Goal: Communication & Community: Answer question/provide support

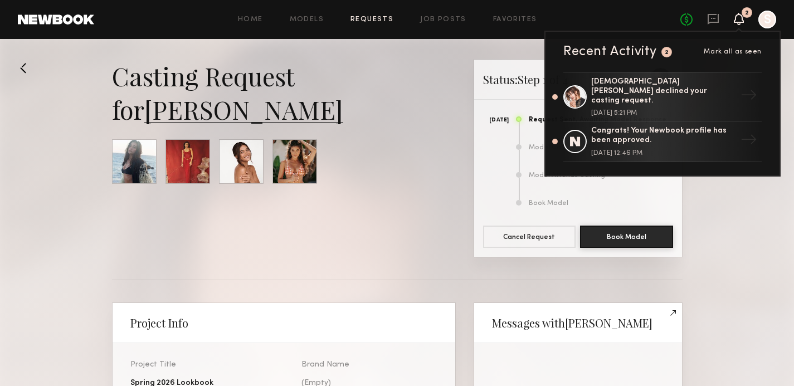
scroll to position [550, 0]
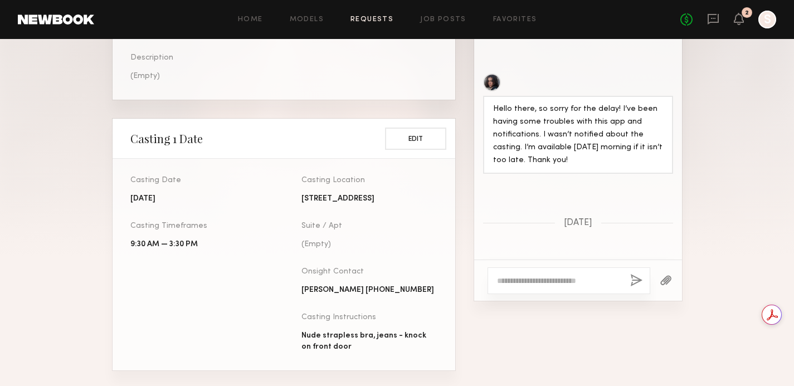
scroll to position [573, 0]
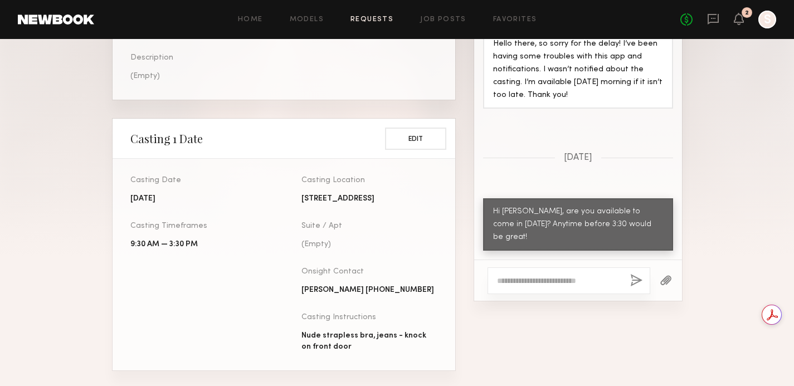
click at [385, 18] on link "Requests" at bounding box center [372, 19] width 43 height 7
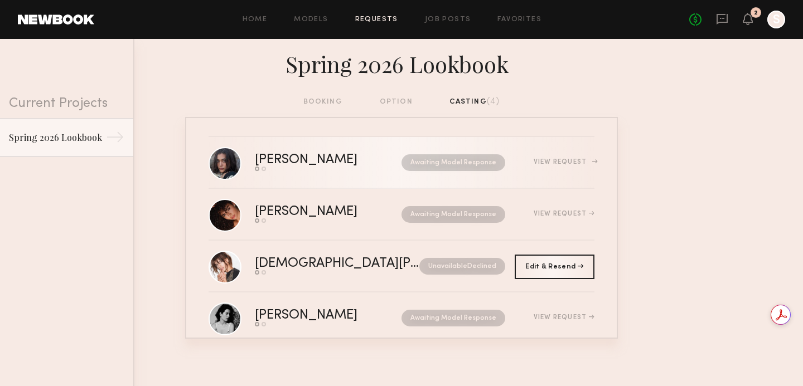
click at [543, 163] on div "View Request" at bounding box center [563, 162] width 61 height 7
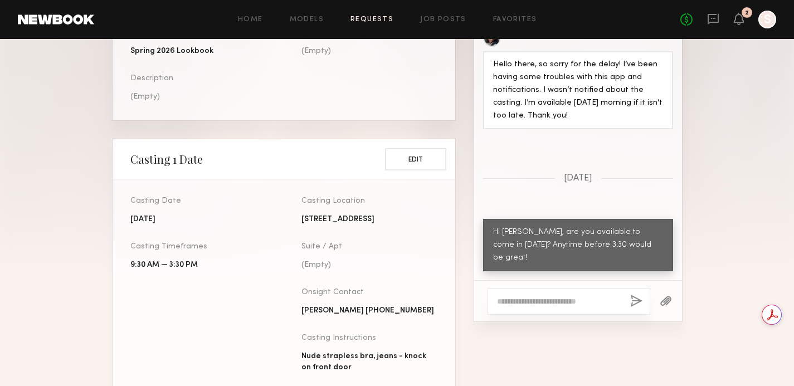
scroll to position [355, 0]
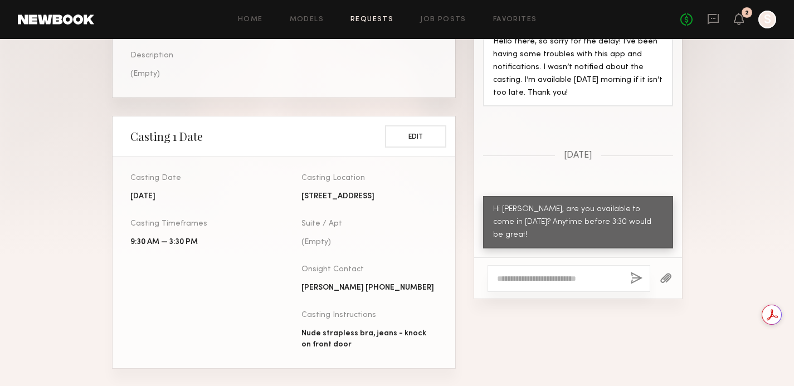
click at [575, 278] on textarea at bounding box center [559, 278] width 124 height 11
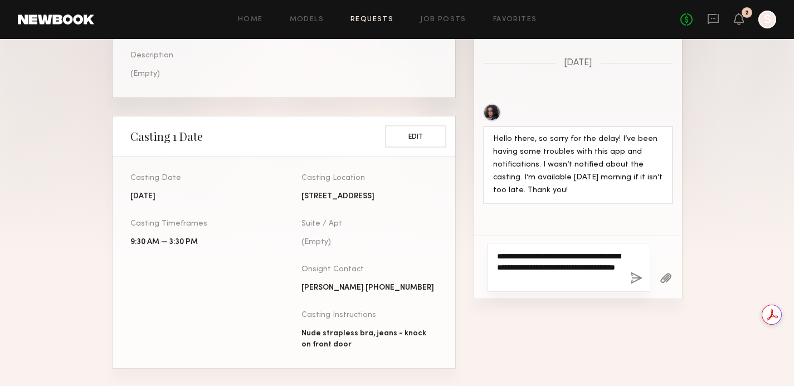
scroll to position [595, 0]
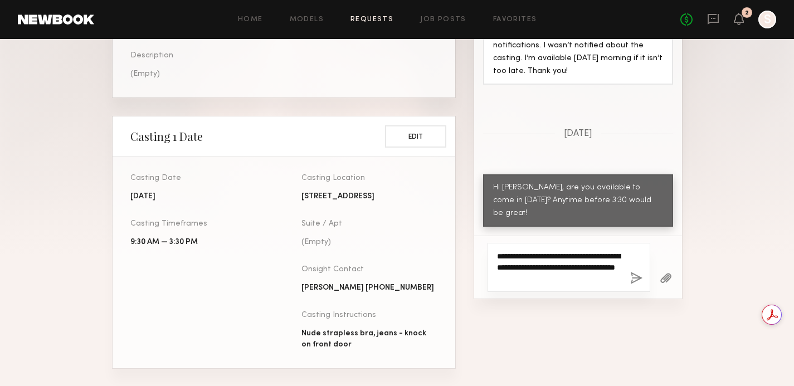
click at [604, 275] on textarea "**********" at bounding box center [559, 267] width 124 height 33
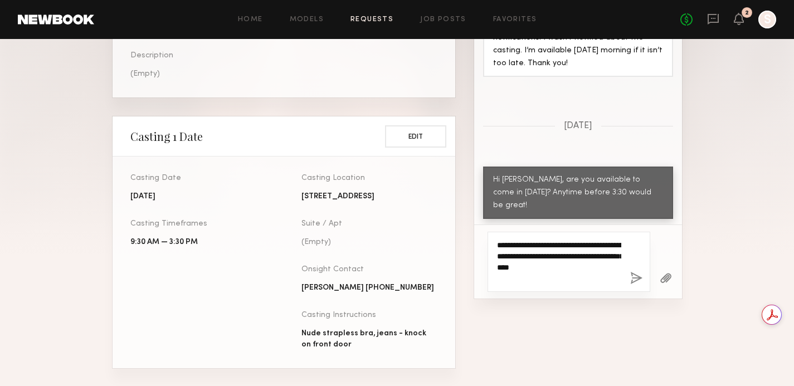
type textarea "**********"
click at [634, 276] on button "button" at bounding box center [636, 279] width 12 height 14
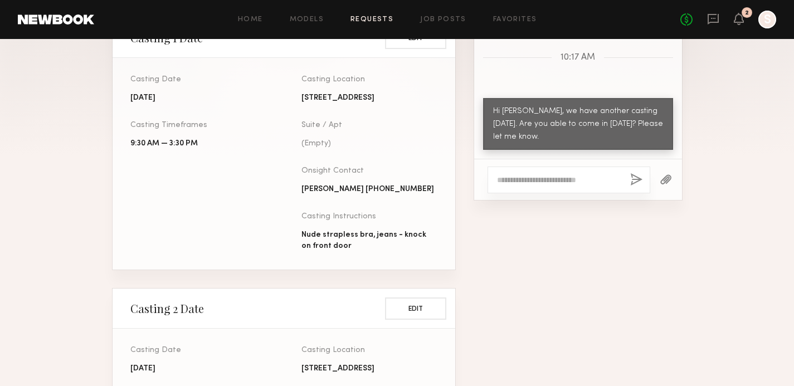
scroll to position [216, 0]
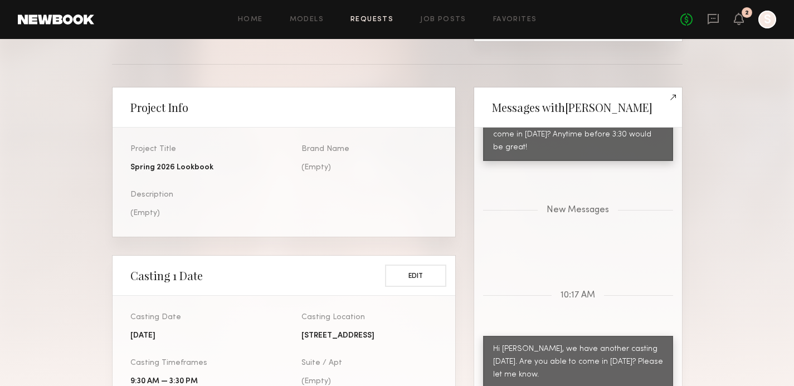
click at [375, 18] on link "Requests" at bounding box center [372, 19] width 43 height 7
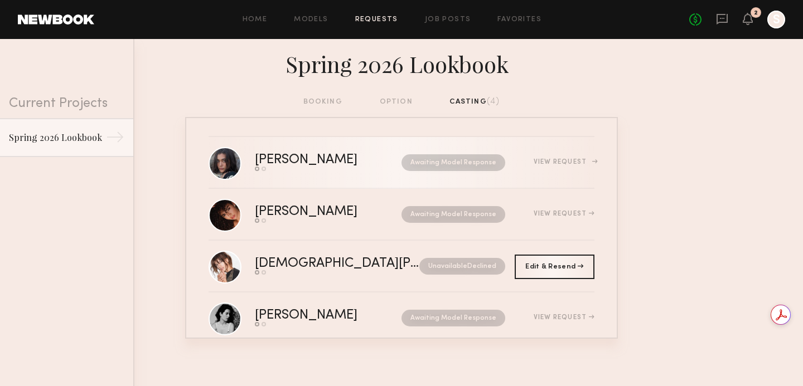
click at [546, 162] on div "View Request" at bounding box center [563, 162] width 61 height 7
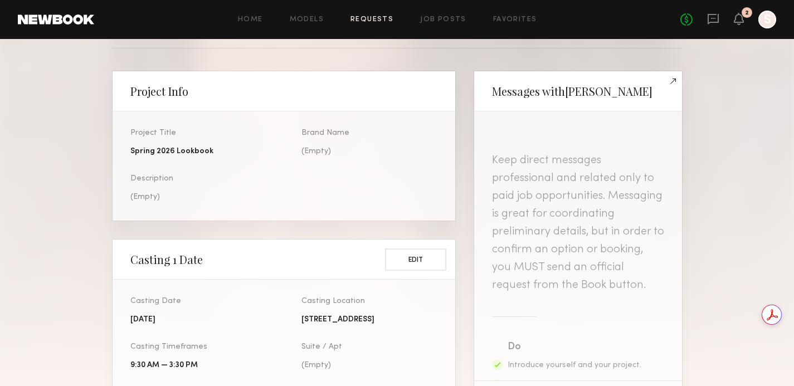
click at [367, 20] on link "Requests" at bounding box center [372, 19] width 43 height 7
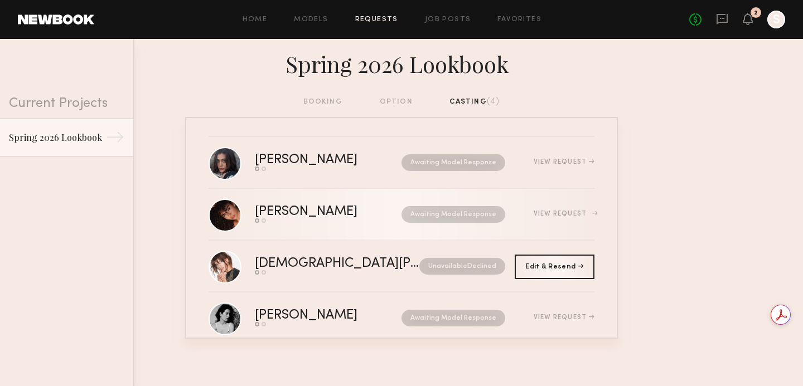
click at [548, 212] on div "View Request" at bounding box center [563, 214] width 61 height 7
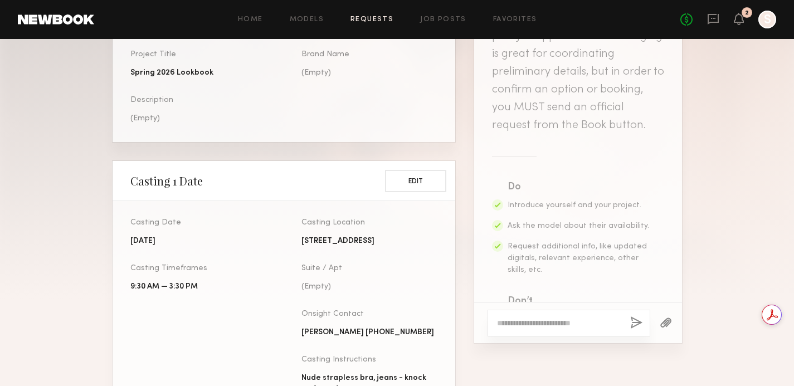
scroll to position [319, 0]
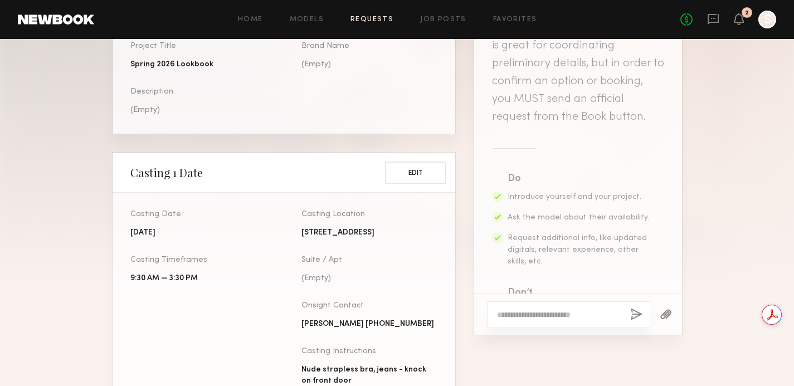
click at [555, 315] on textarea at bounding box center [559, 314] width 124 height 11
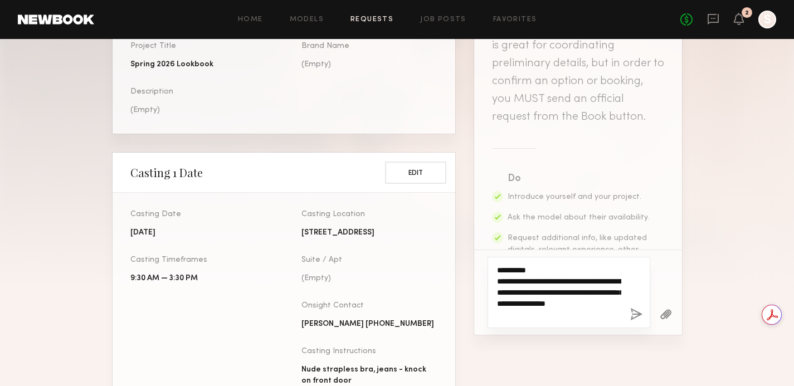
type textarea "**********"
click at [634, 315] on button "button" at bounding box center [636, 315] width 12 height 14
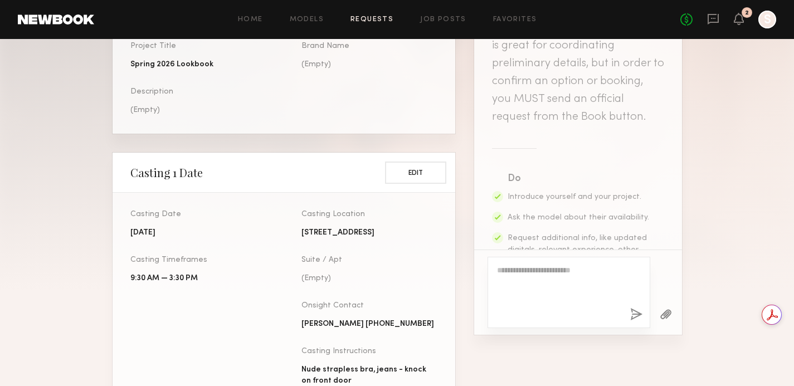
scroll to position [431, 0]
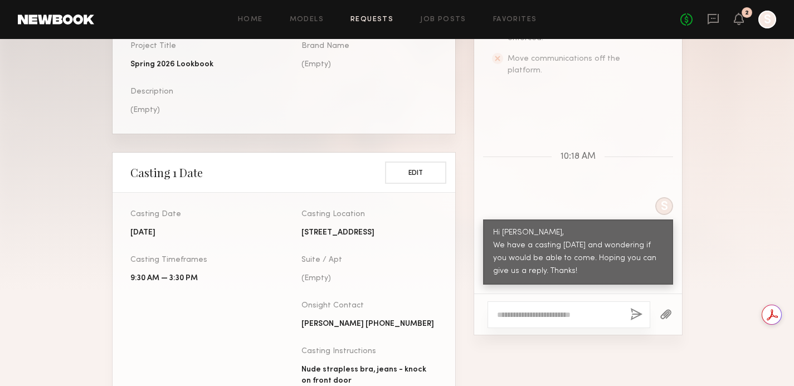
click at [360, 15] on div "Home Models Requests Job Posts Favorites Sign Out No fees up to $5,000 2 S" at bounding box center [435, 20] width 682 height 18
click at [377, 20] on link "Requests" at bounding box center [372, 19] width 43 height 7
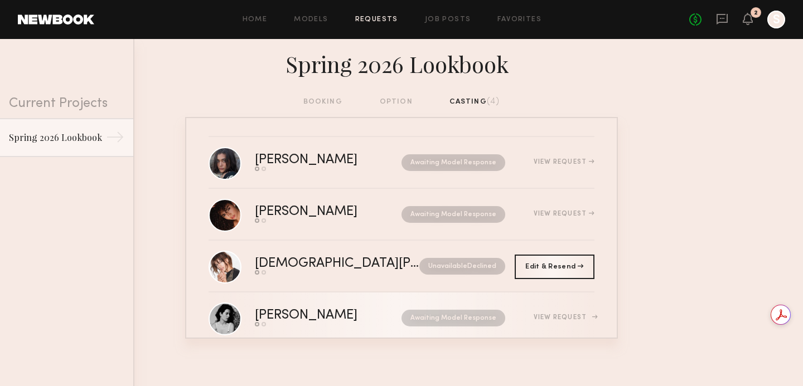
click at [564, 317] on div "View Request" at bounding box center [563, 317] width 61 height 7
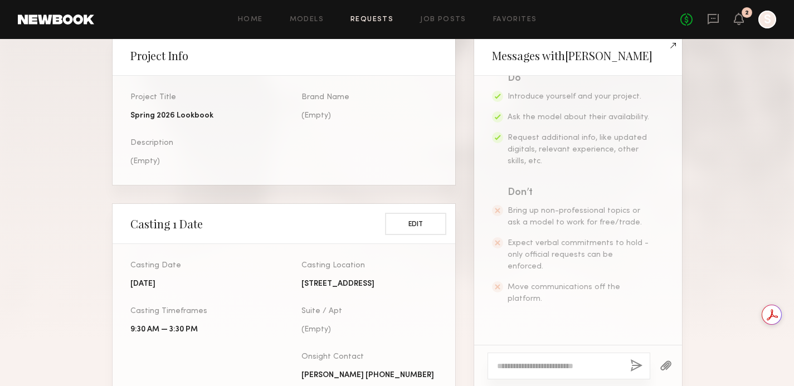
scroll to position [309, 0]
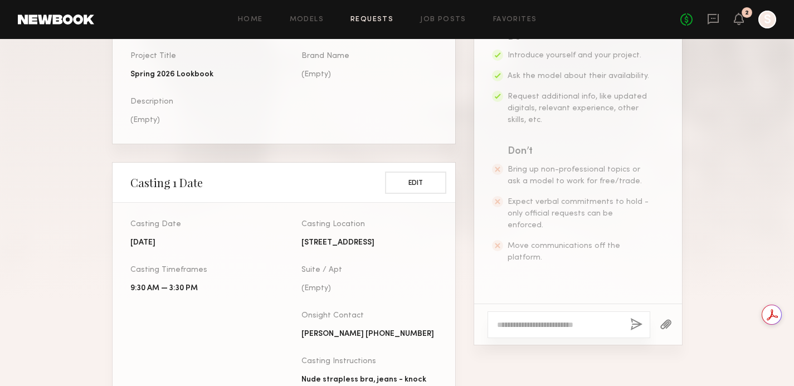
click at [554, 323] on textarea at bounding box center [559, 324] width 124 height 11
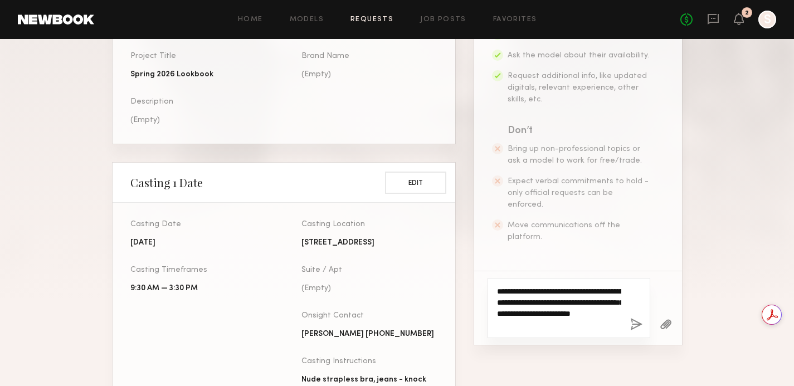
type textarea "**********"
click at [635, 318] on button "button" at bounding box center [636, 325] width 12 height 14
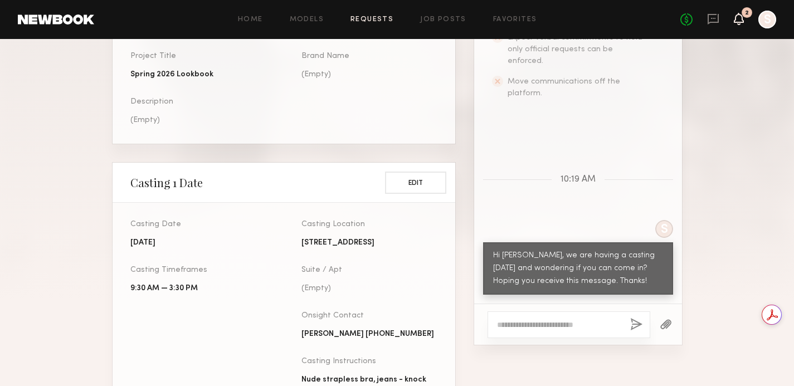
click at [737, 19] on icon at bounding box center [739, 18] width 9 height 8
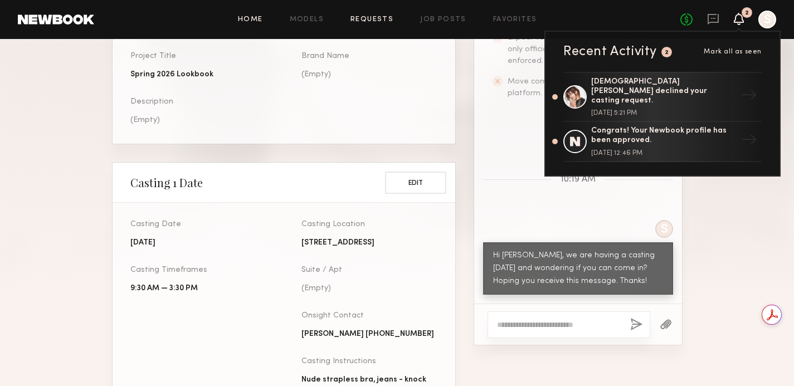
click at [250, 17] on link "Home" at bounding box center [250, 19] width 25 height 7
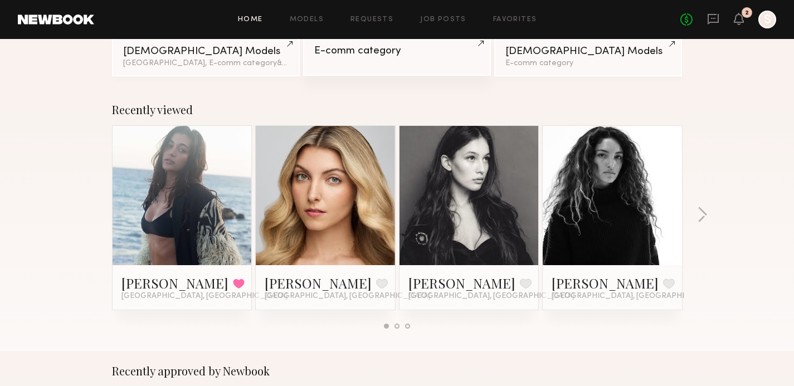
scroll to position [153, 0]
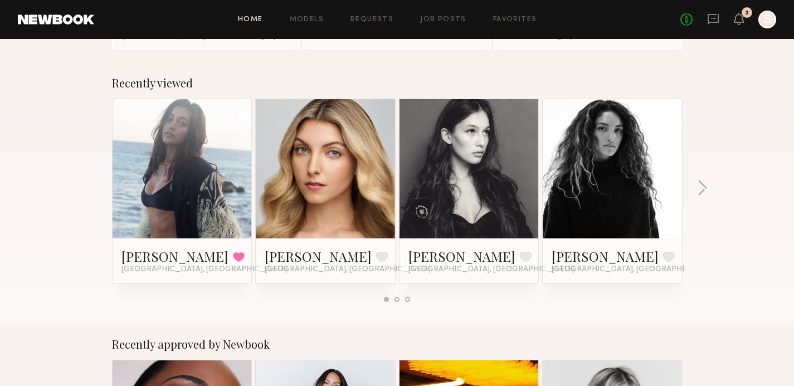
click at [479, 181] on link at bounding box center [469, 168] width 68 height 139
click at [520, 254] on button at bounding box center [526, 257] width 12 height 10
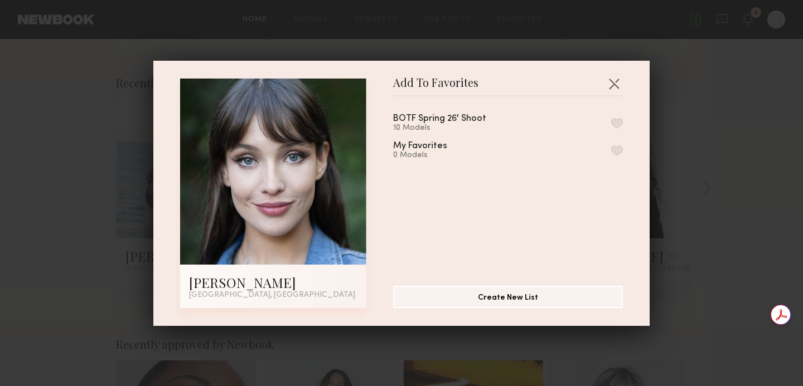
click at [611, 120] on button "button" at bounding box center [617, 123] width 12 height 10
click at [457, 117] on div "BOTF Spring 26' Shoot" at bounding box center [439, 118] width 93 height 9
click at [607, 76] on button "button" at bounding box center [614, 84] width 18 height 18
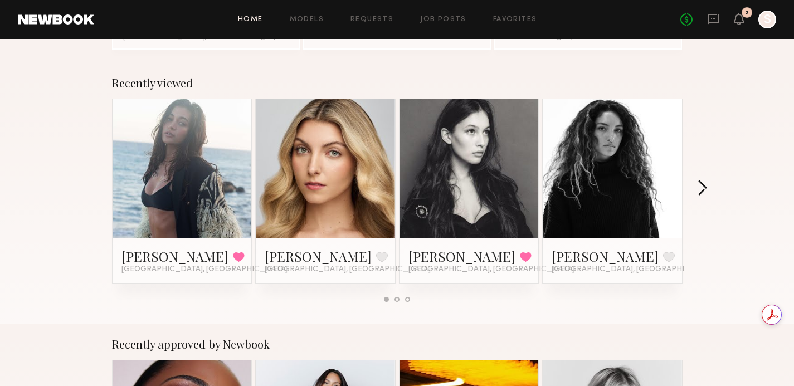
click at [706, 187] on button "button" at bounding box center [702, 189] width 11 height 18
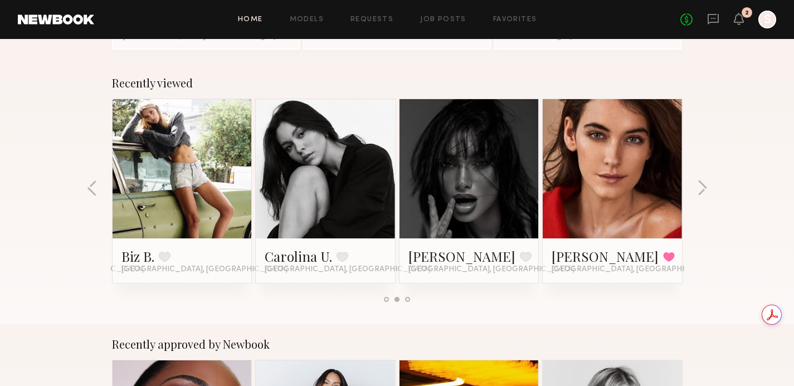
click at [319, 188] on link at bounding box center [326, 168] width 68 height 139
click at [706, 186] on button "button" at bounding box center [702, 189] width 11 height 18
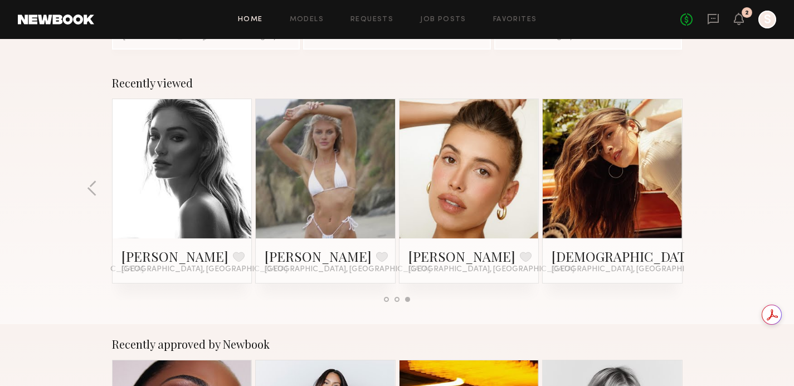
click at [324, 174] on link at bounding box center [326, 168] width 68 height 139
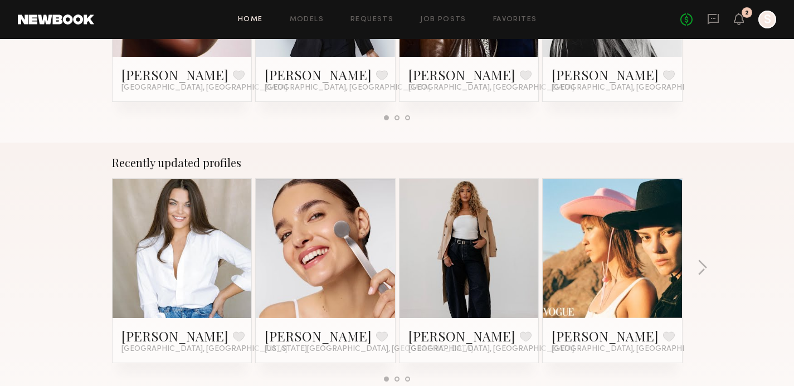
scroll to position [597, 0]
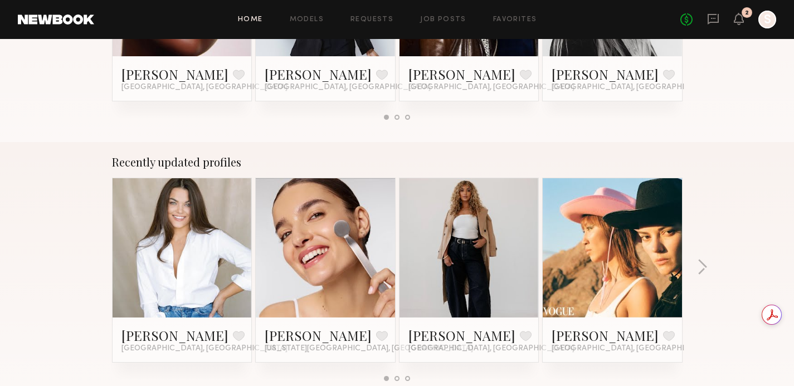
click at [194, 271] on link at bounding box center [182, 247] width 68 height 139
click at [705, 266] on button "button" at bounding box center [702, 268] width 11 height 18
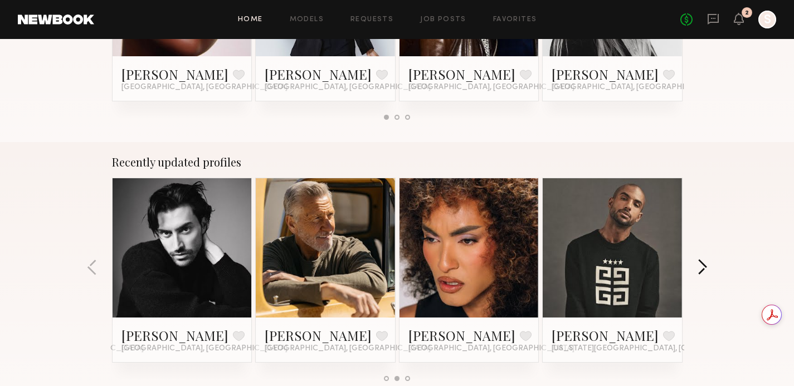
click at [705, 266] on button "button" at bounding box center [702, 268] width 11 height 18
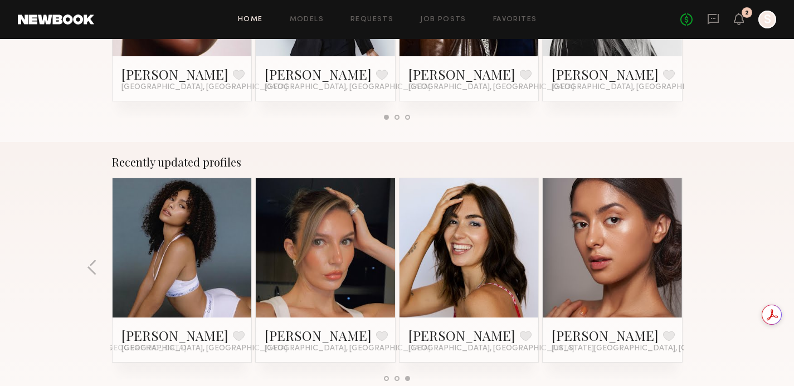
click at [705, 266] on div "Recently updated profiles Taylor C. Favorite Los Angeles, CA Olviya K. Favorite…" at bounding box center [397, 272] width 794 height 261
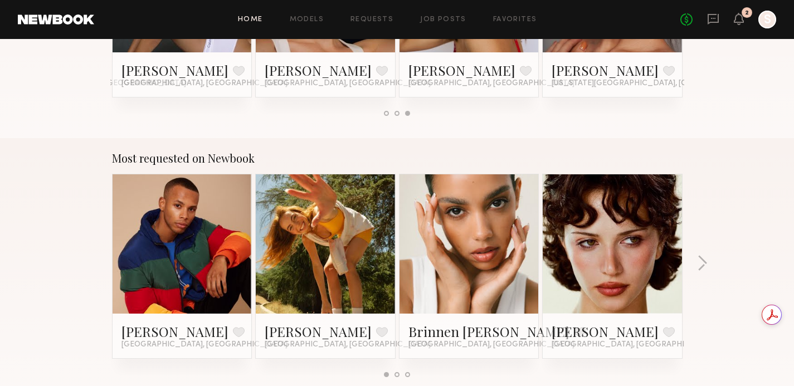
scroll to position [863, 0]
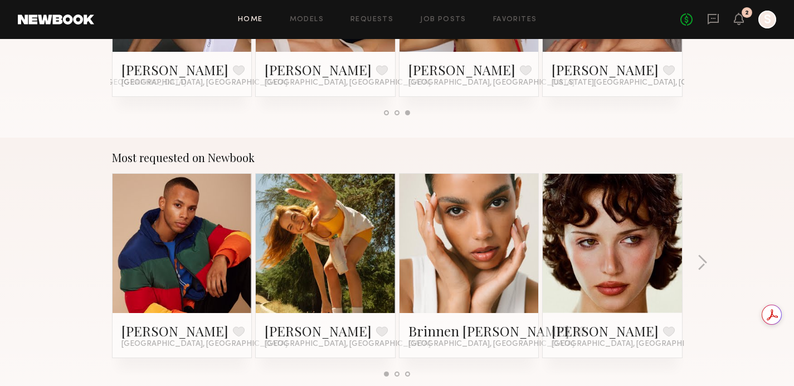
click at [324, 226] on link at bounding box center [326, 243] width 68 height 139
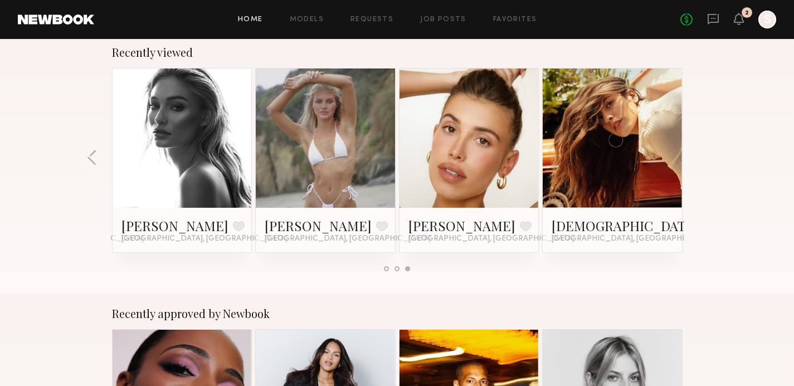
scroll to position [0, 0]
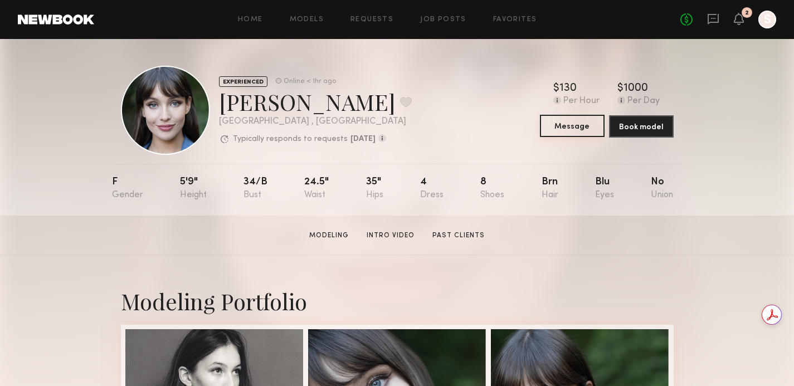
click at [580, 130] on button "Message" at bounding box center [572, 126] width 65 height 22
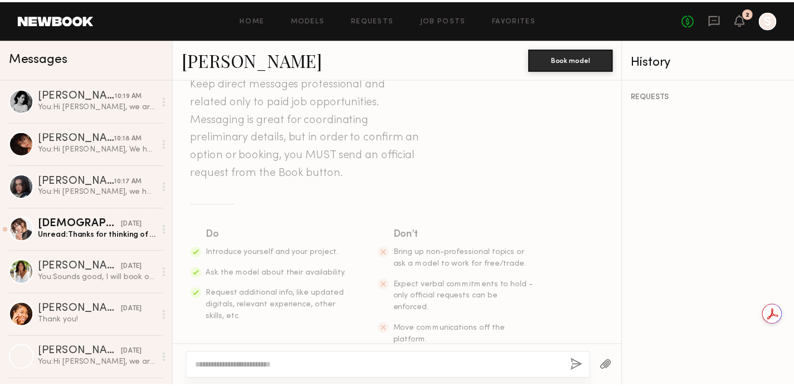
scroll to position [50, 0]
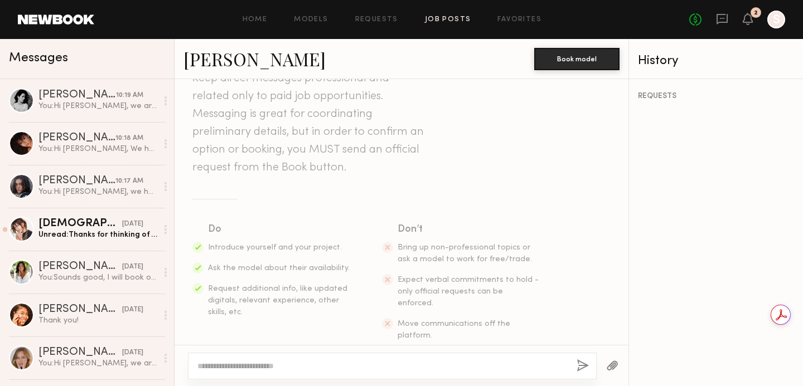
click at [441, 17] on link "Job Posts" at bounding box center [448, 19] width 46 height 7
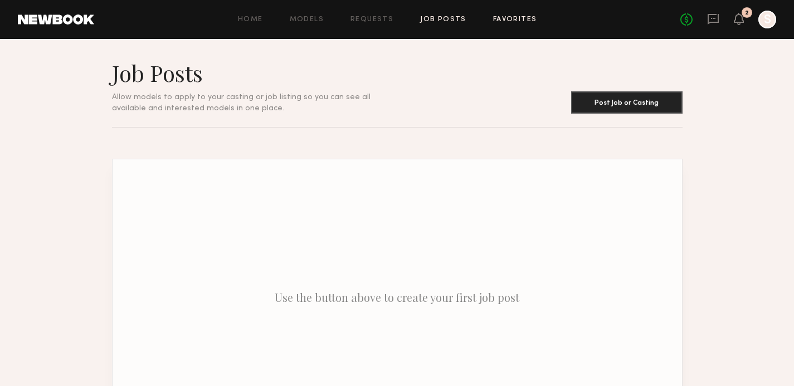
click at [525, 19] on link "Favorites" at bounding box center [515, 19] width 44 height 7
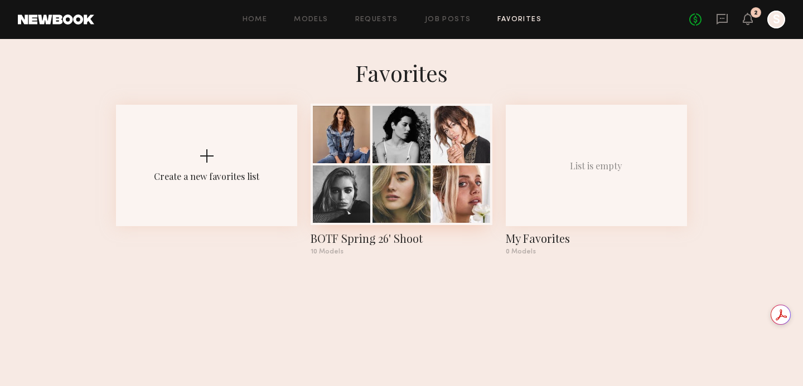
click at [422, 168] on div at bounding box center [400, 194] width 57 height 57
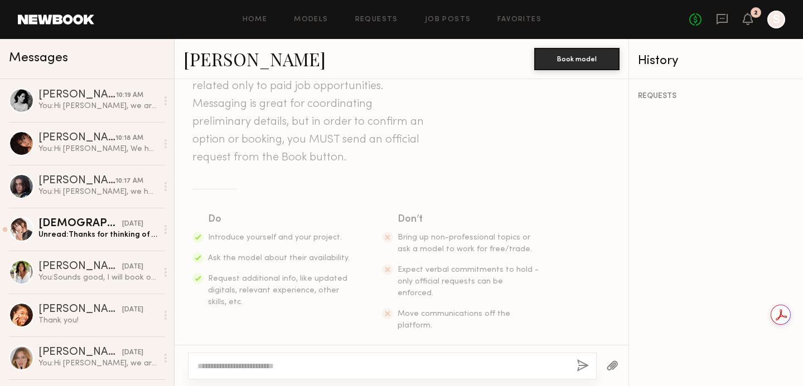
scroll to position [63, 0]
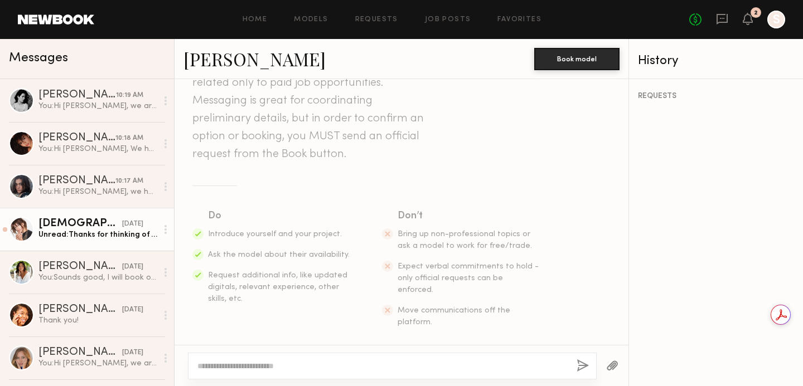
click at [85, 227] on div "Kristen J." at bounding box center [80, 224] width 84 height 11
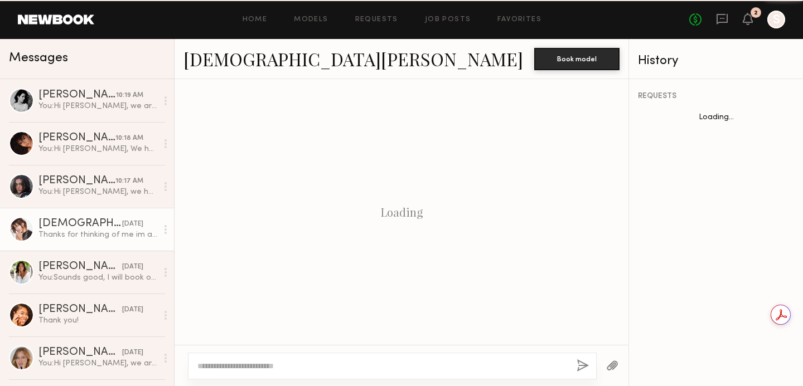
scroll to position [202, 0]
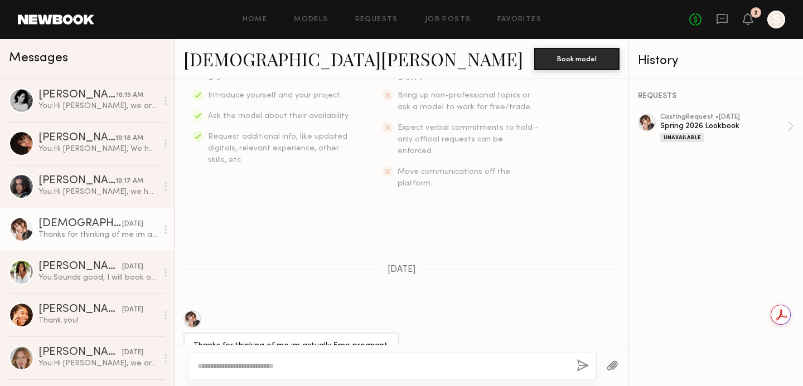
click at [235, 371] on textarea at bounding box center [382, 366] width 370 height 11
type textarea "*"
type textarea "**********"
click at [581, 364] on button "button" at bounding box center [582, 367] width 12 height 14
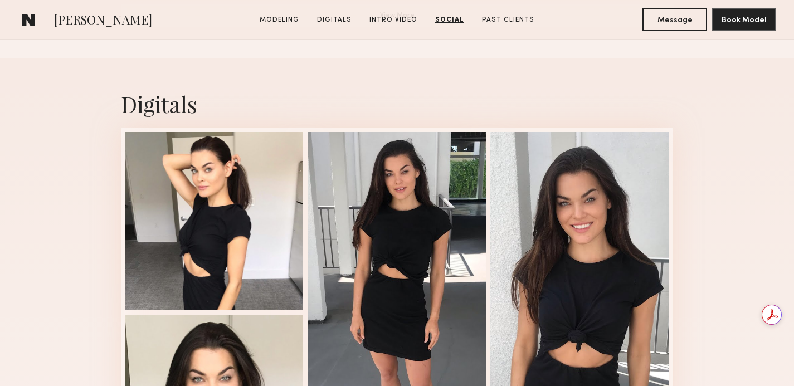
scroll to position [983, 0]
